Goal: Navigation & Orientation: Find specific page/section

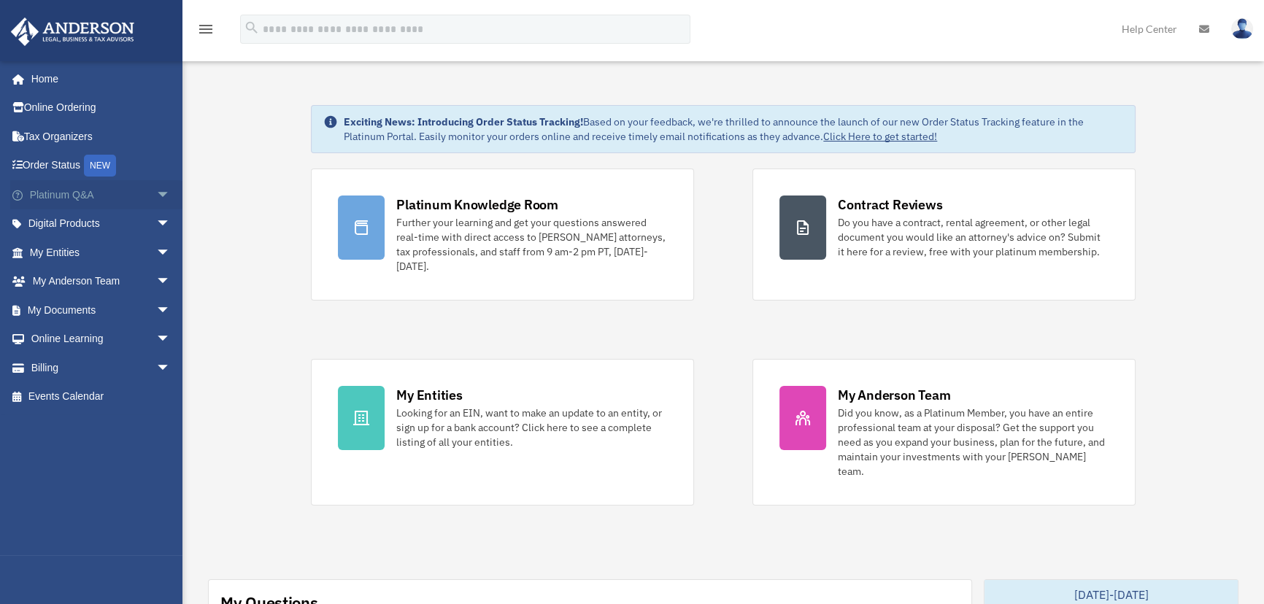
click at [156, 191] on span "arrow_drop_down" at bounding box center [170, 195] width 29 height 30
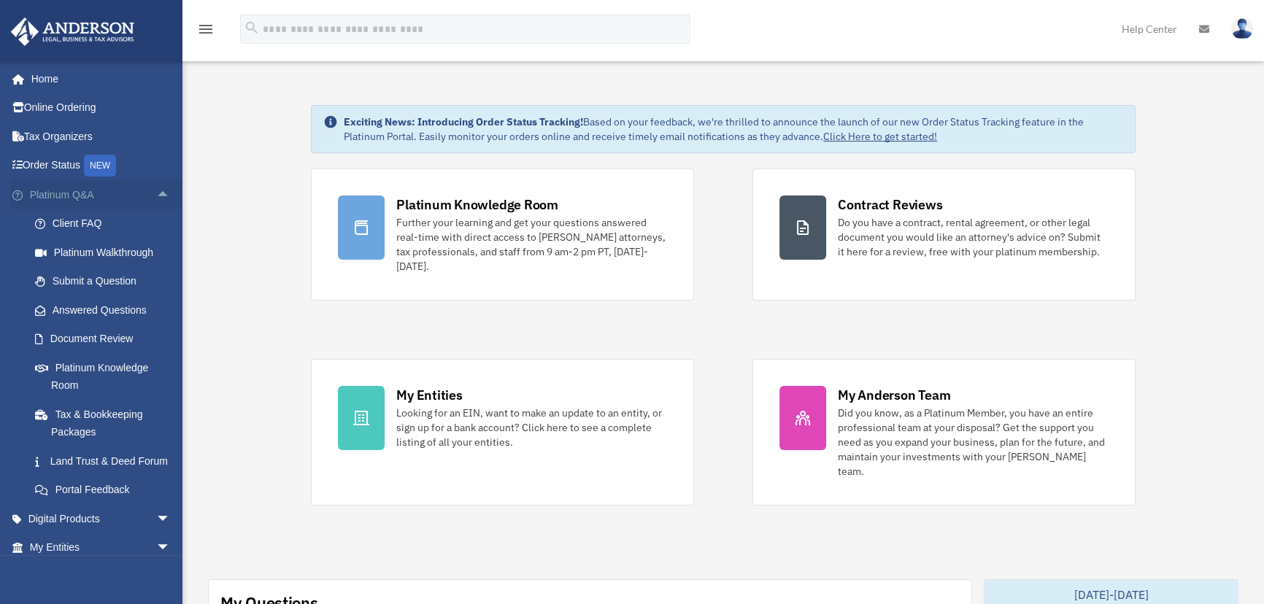
click at [156, 193] on span "arrow_drop_up" at bounding box center [170, 195] width 29 height 30
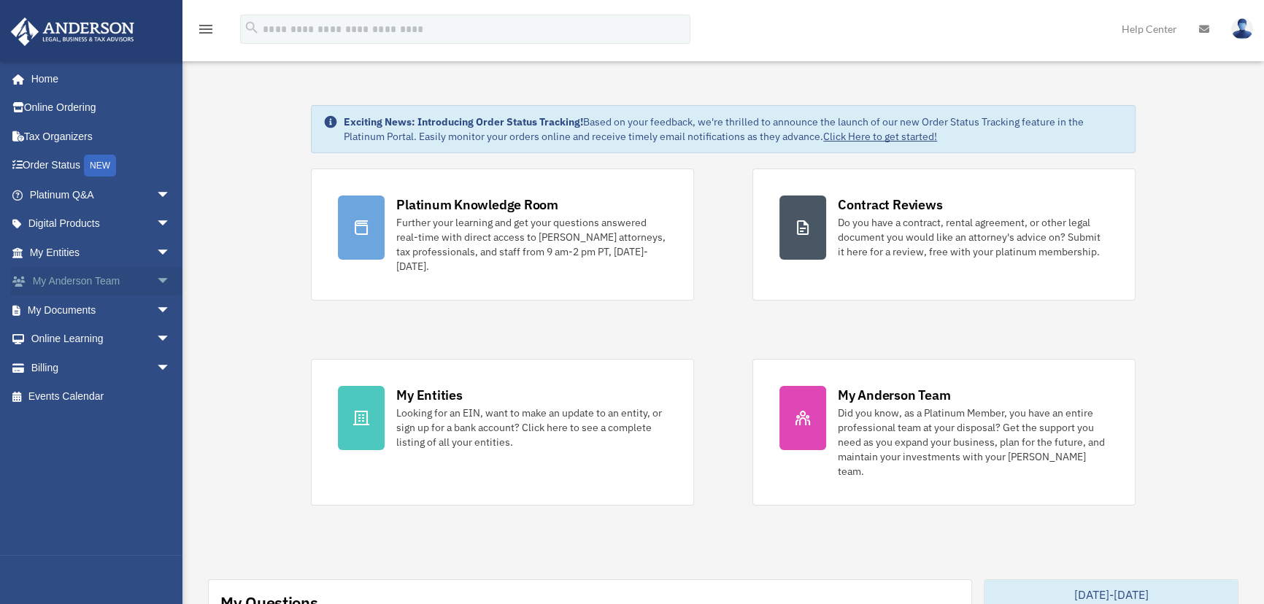
click at [156, 282] on span "arrow_drop_down" at bounding box center [170, 282] width 29 height 30
click at [156, 277] on span "arrow_drop_up" at bounding box center [170, 282] width 29 height 30
click at [156, 368] on span "arrow_drop_down" at bounding box center [170, 368] width 29 height 30
click at [156, 367] on span "arrow_drop_up" at bounding box center [170, 368] width 29 height 30
click at [70, 304] on link "My Documents arrow_drop_down" at bounding box center [101, 310] width 182 height 29
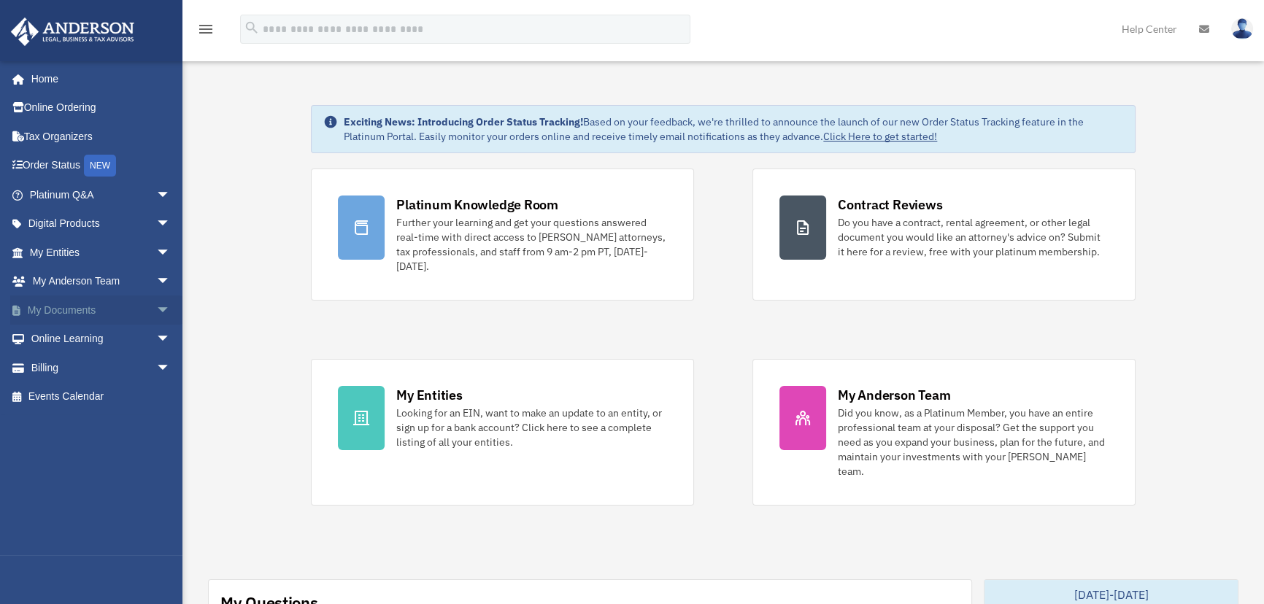
click at [78, 313] on link "My Documents arrow_drop_down" at bounding box center [101, 310] width 182 height 29
click at [156, 305] on span "arrow_drop_down" at bounding box center [170, 311] width 29 height 30
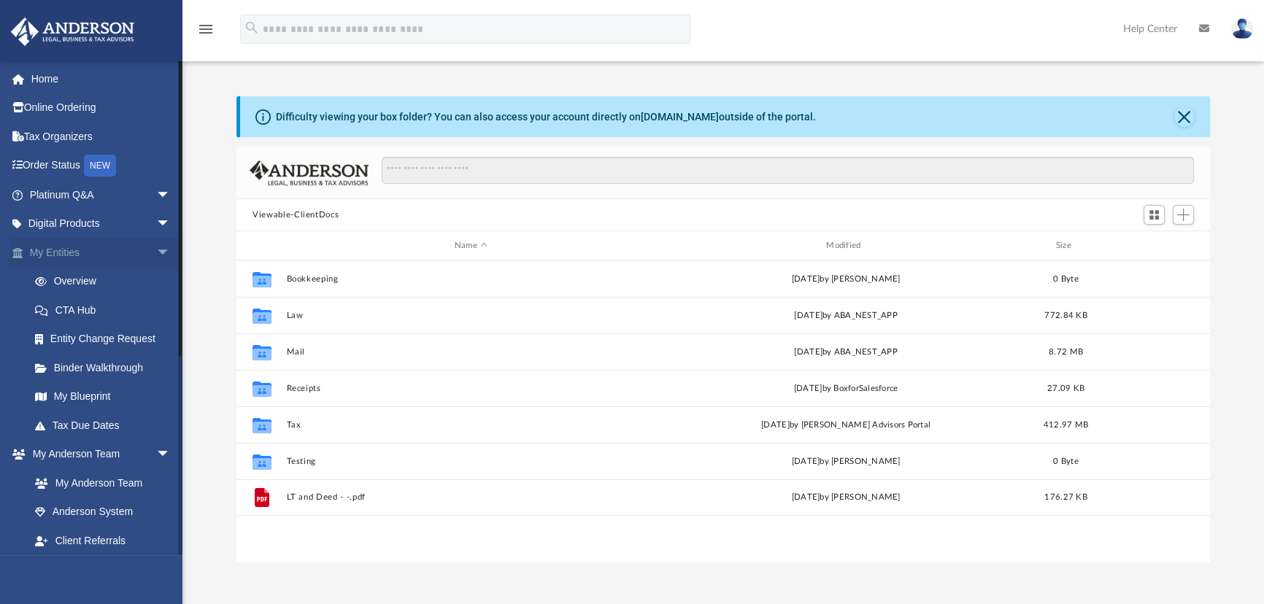
click at [156, 250] on span "arrow_drop_down" at bounding box center [170, 253] width 29 height 30
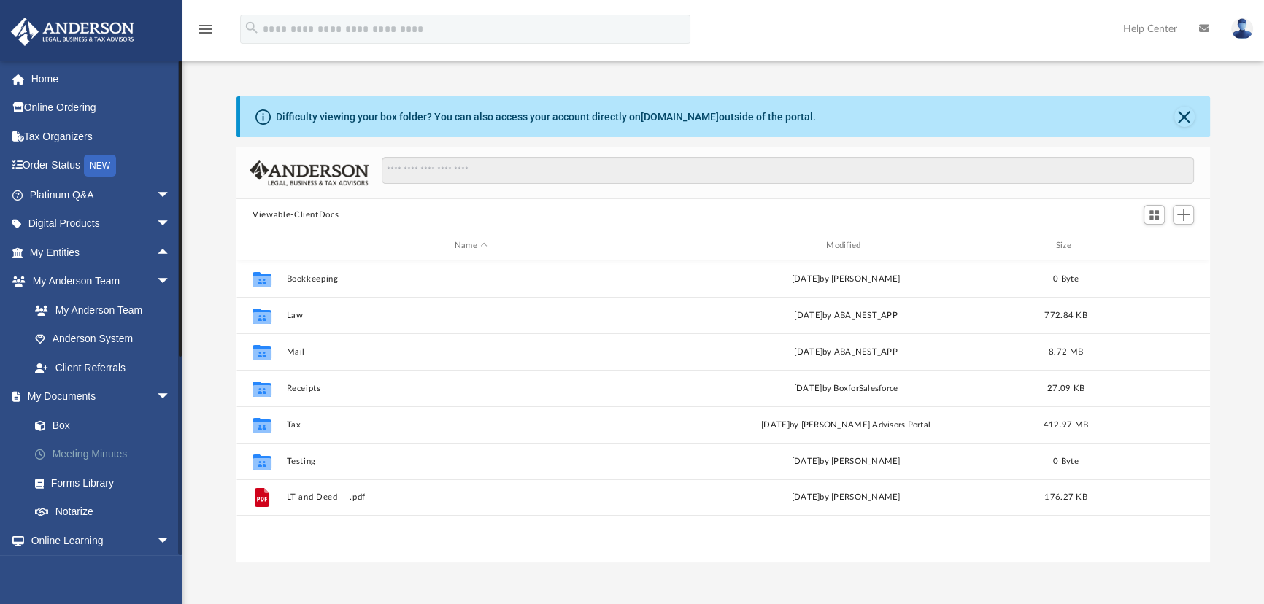
click at [115, 447] on link "Meeting Minutes" at bounding box center [106, 454] width 172 height 29
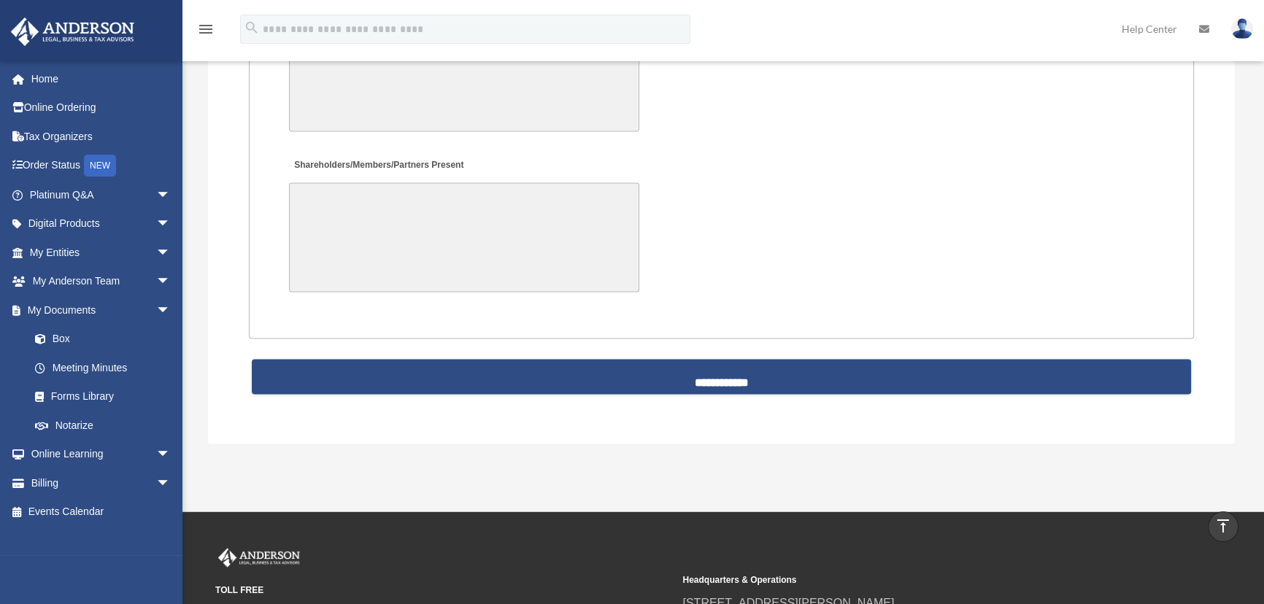
scroll to position [3117, 0]
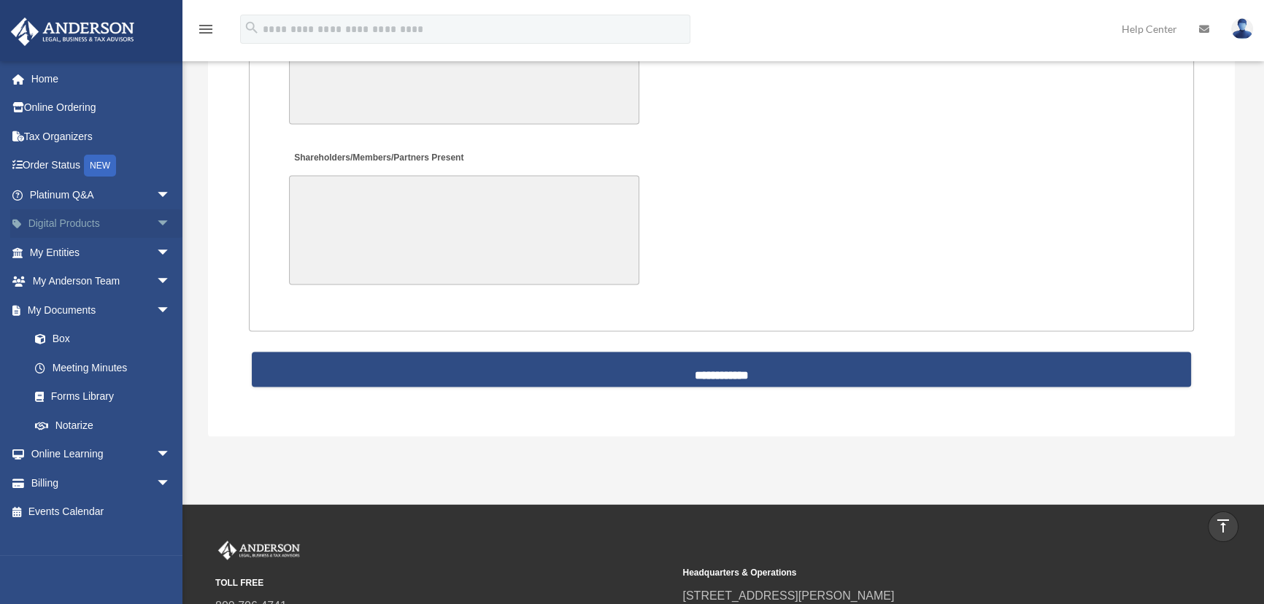
click at [156, 225] on span "arrow_drop_down" at bounding box center [170, 224] width 29 height 30
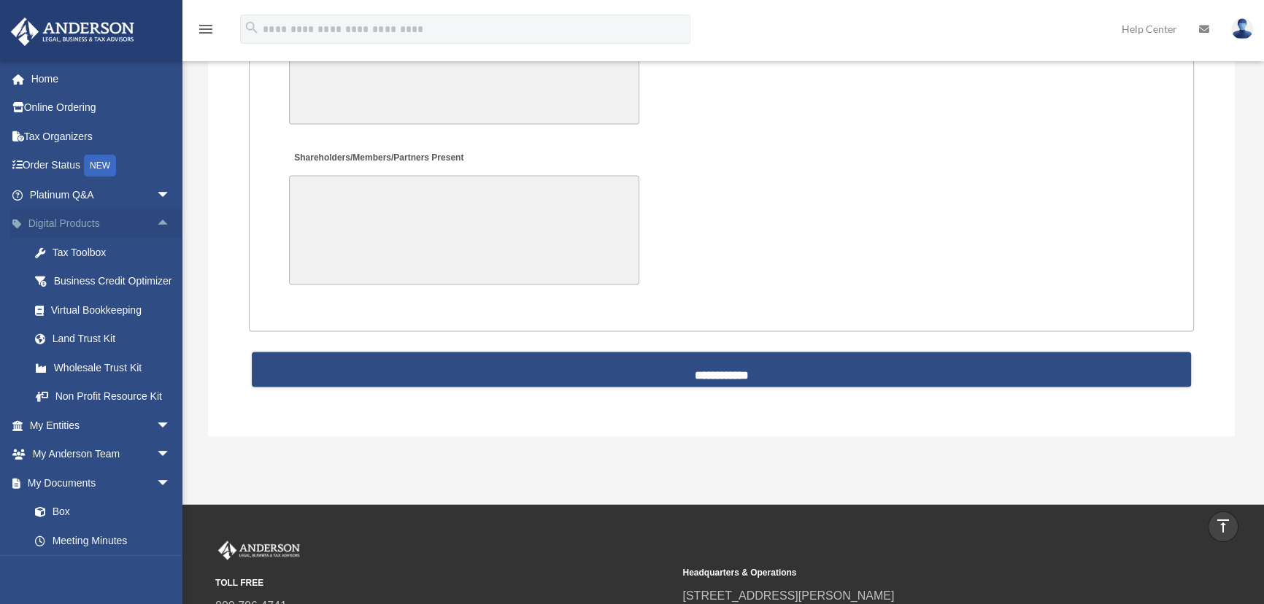
click at [156, 225] on span "arrow_drop_up" at bounding box center [170, 224] width 29 height 30
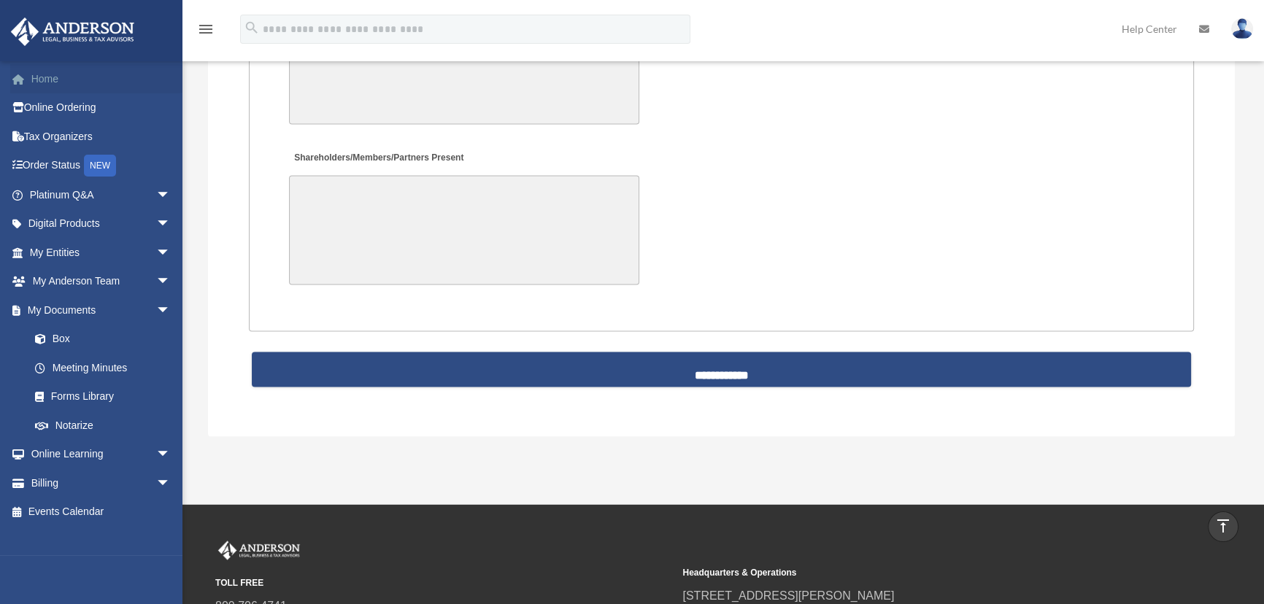
click at [39, 82] on link "Home" at bounding box center [101, 78] width 182 height 29
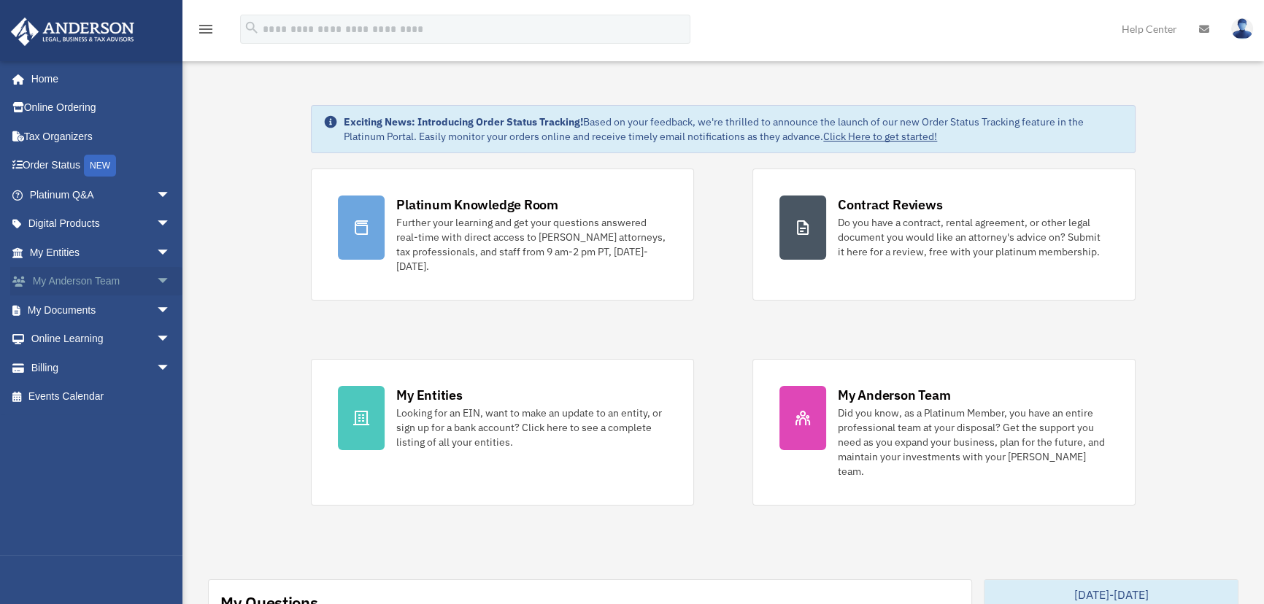
click at [158, 274] on span "arrow_drop_down" at bounding box center [170, 282] width 29 height 30
click at [88, 277] on link "My Anderson Team arrow_drop_up" at bounding box center [101, 281] width 182 height 29
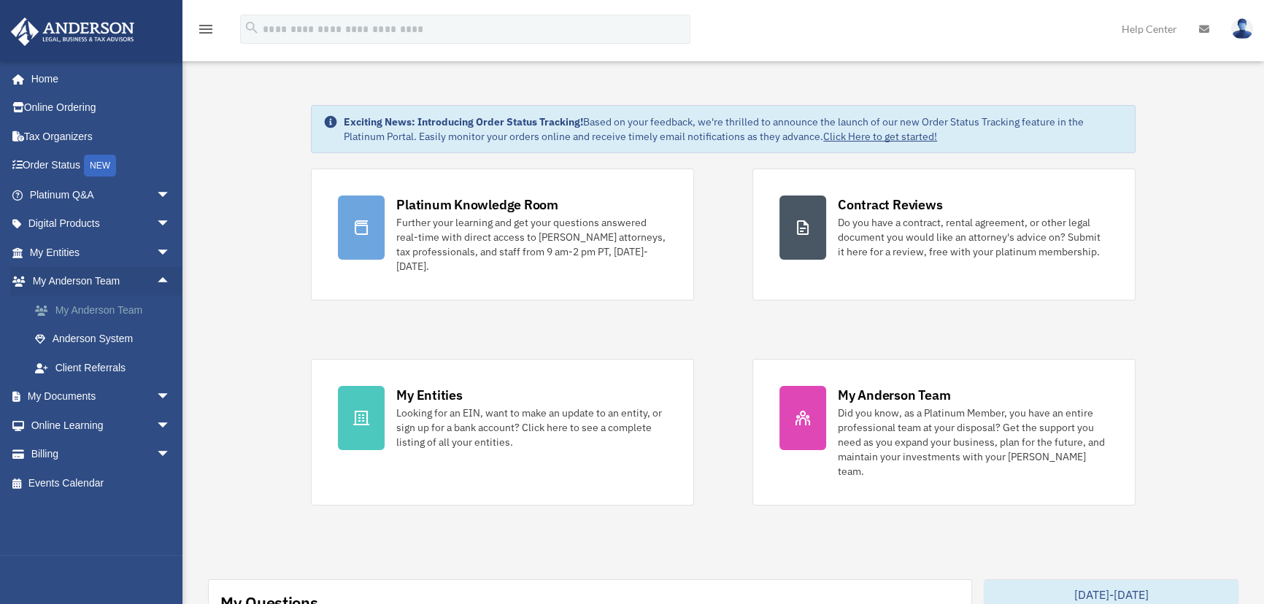
click at [92, 303] on link "My Anderson Team" at bounding box center [106, 310] width 172 height 29
